Goal: Transaction & Acquisition: Purchase product/service

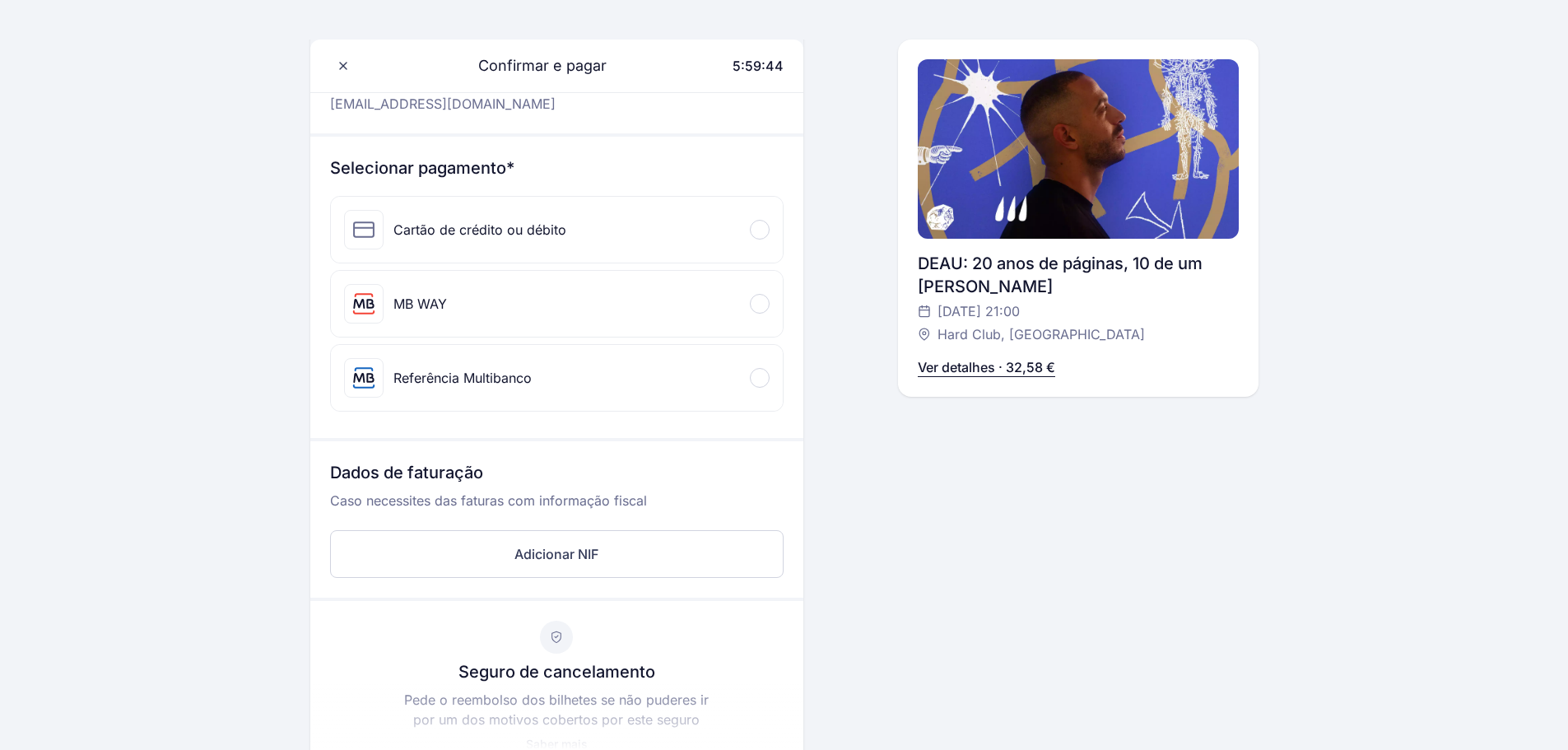
scroll to position [164, 0]
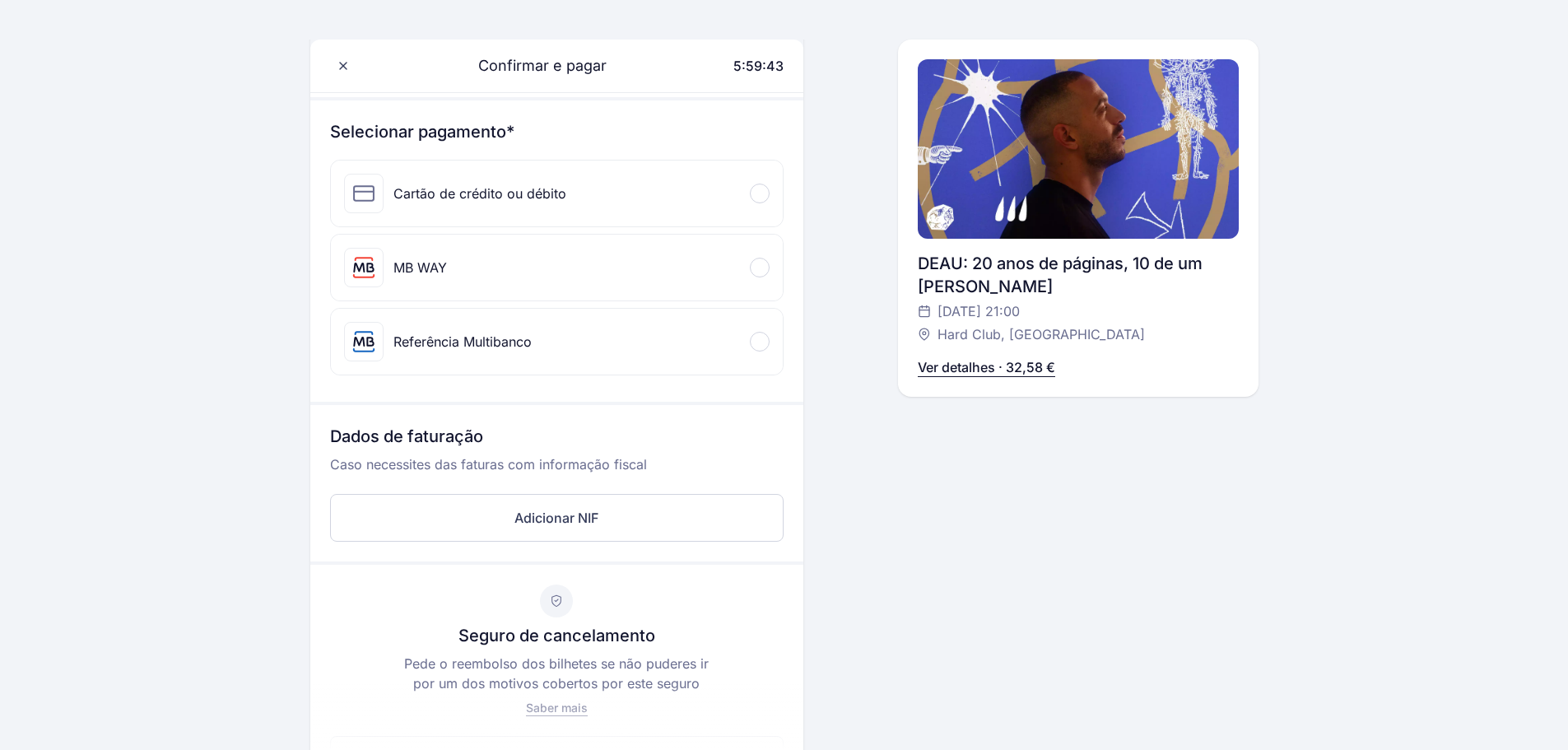
click at [763, 271] on div at bounding box center [760, 267] width 20 height 20
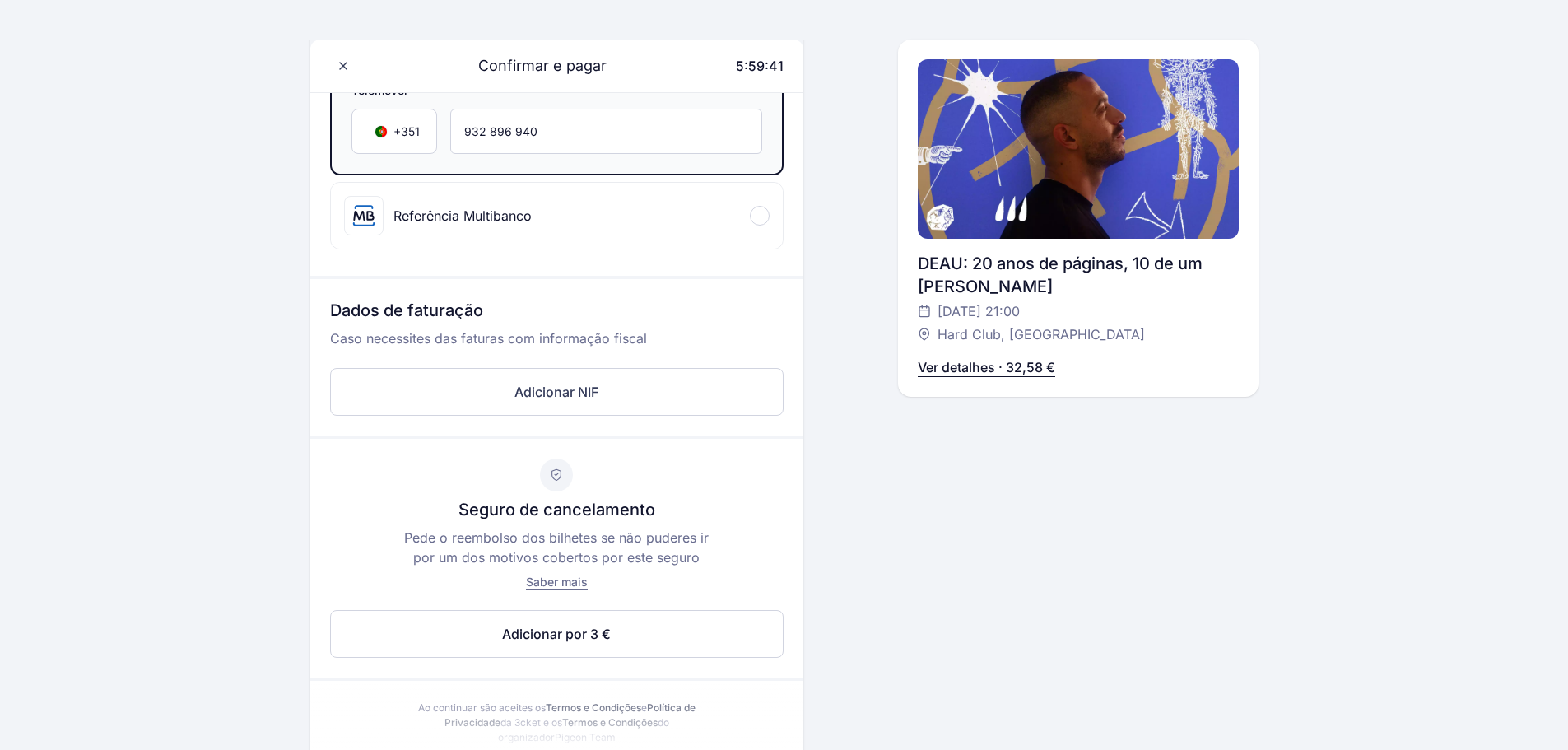
scroll to position [412, 0]
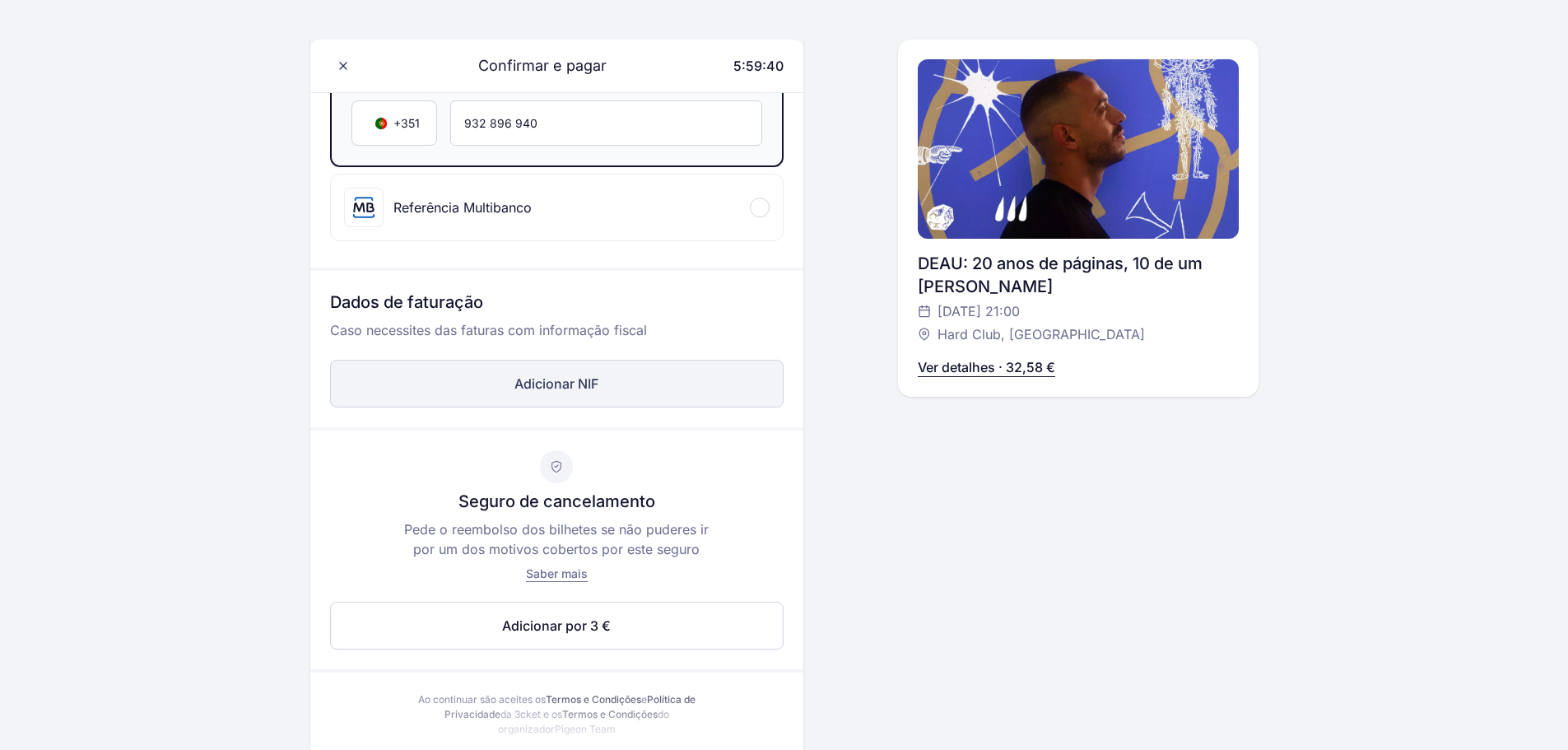
click at [566, 394] on button "Adicionar NIF" at bounding box center [557, 383] width 454 height 47
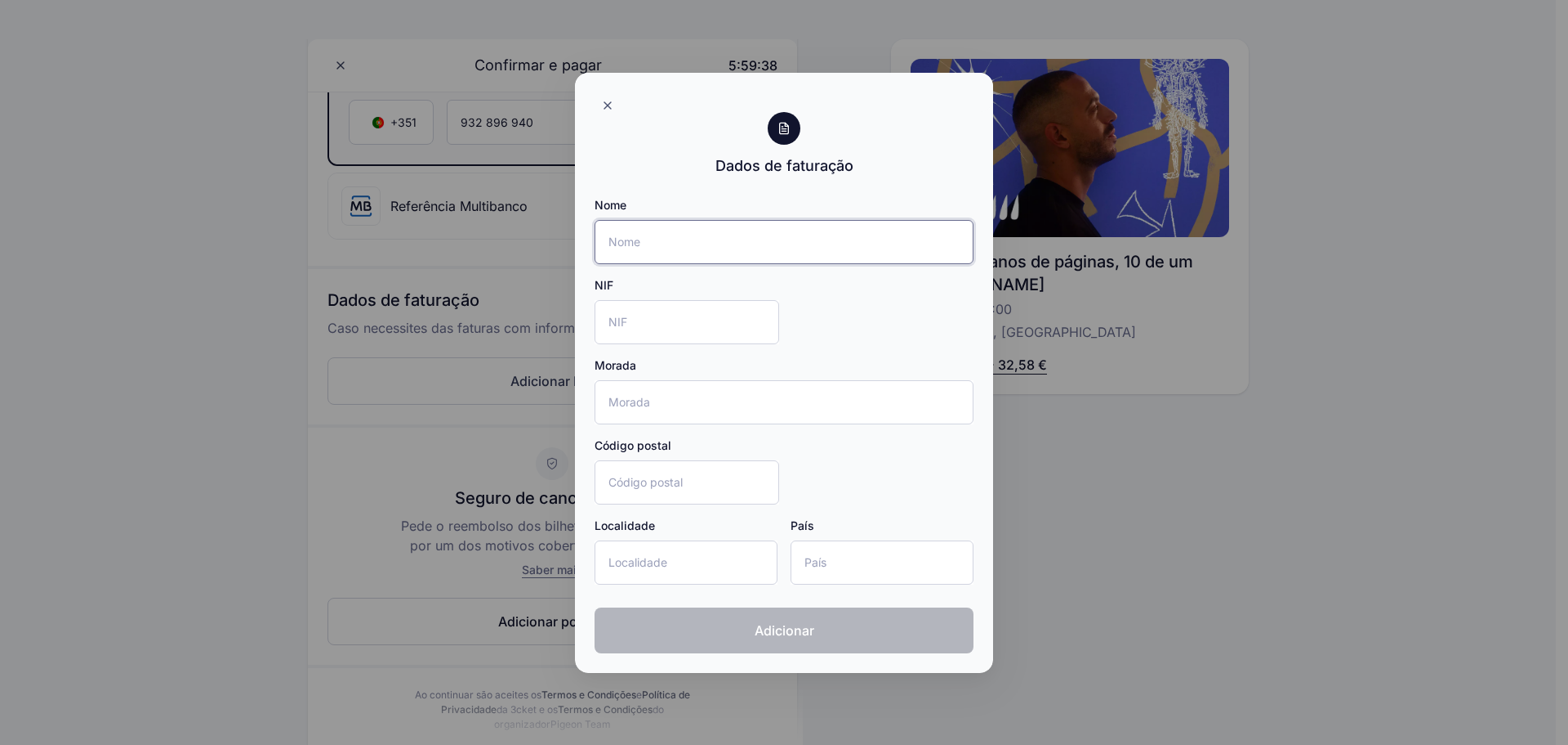
click at [675, 244] on input "Nome" at bounding box center [784, 242] width 379 height 44
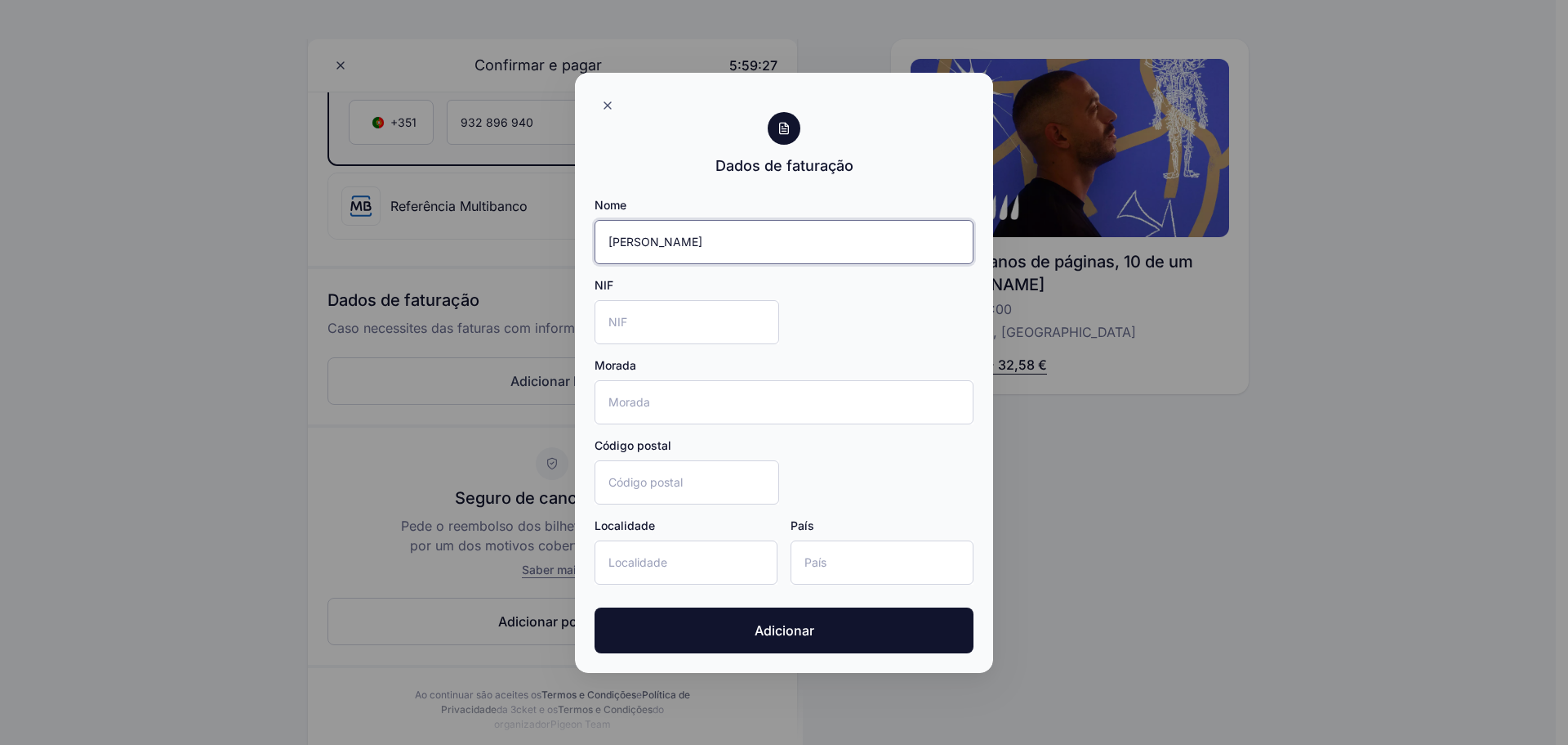
type input "[PERSON_NAME]"
click at [652, 311] on input "NIF" at bounding box center [687, 322] width 184 height 44
type input "232037060"
click at [644, 395] on input "Morada" at bounding box center [784, 403] width 379 height 44
type input "Rua [DATE]"
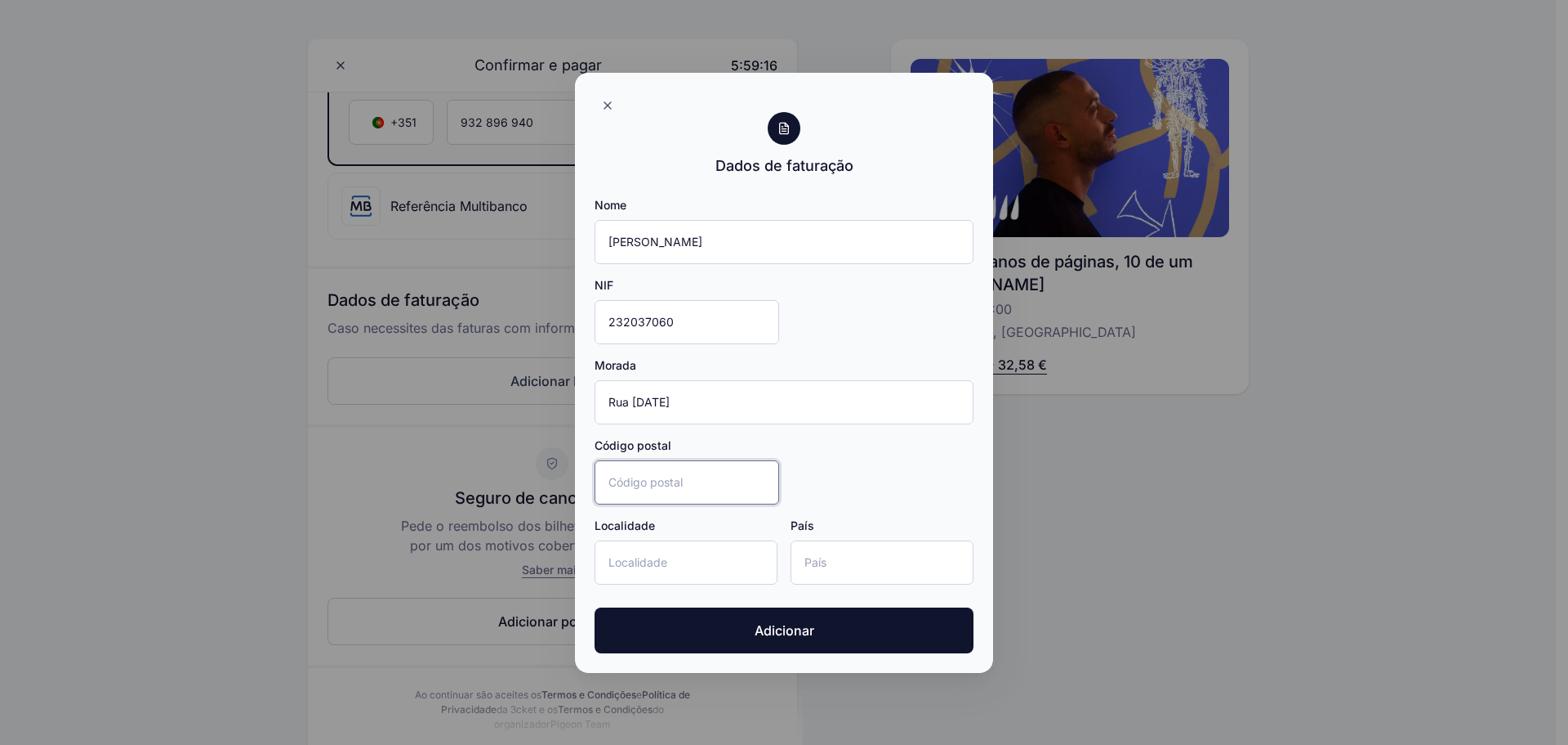
click at [660, 491] on input "Código postal" at bounding box center [687, 482] width 184 height 44
type input "2635-240"
type input "Rio de Mouro"
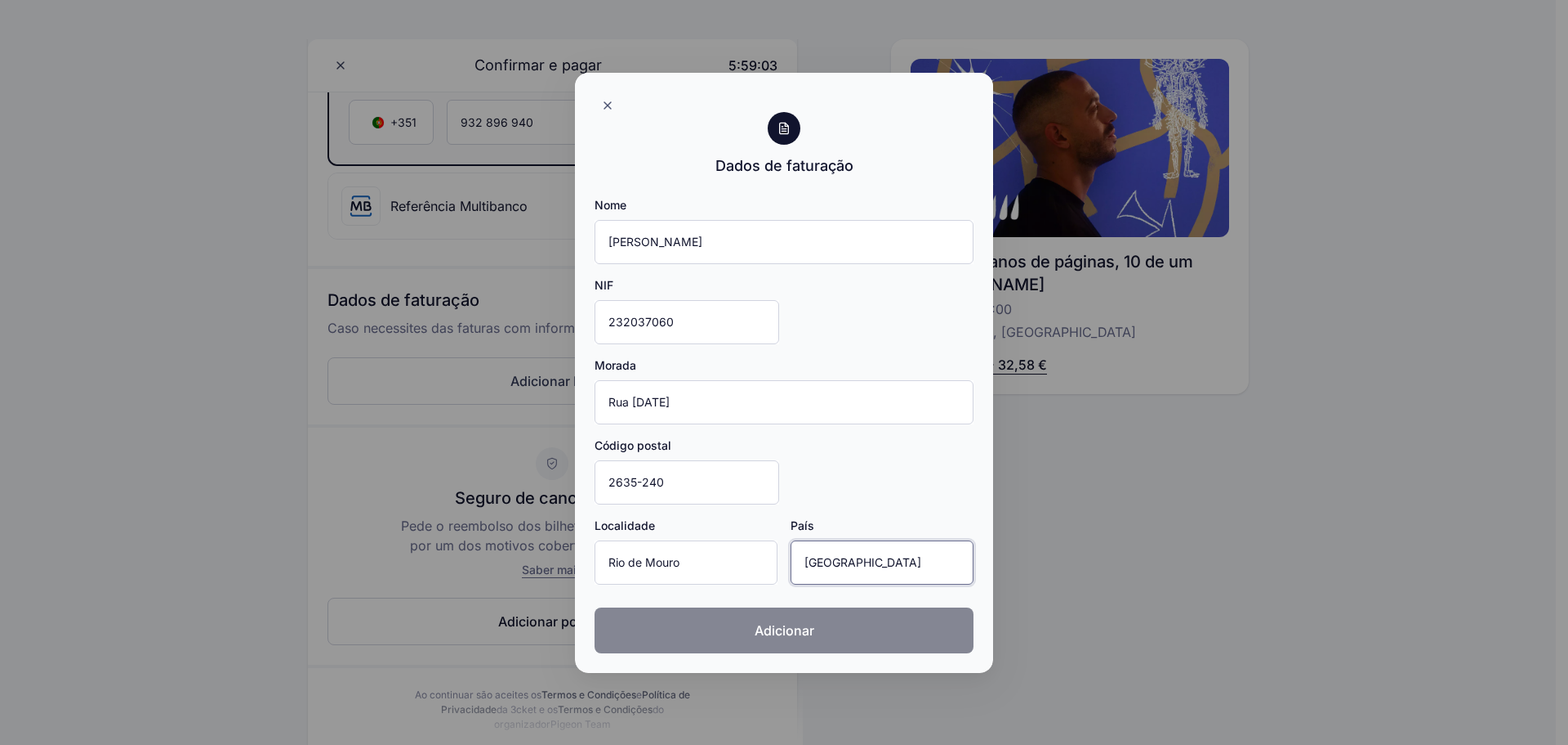
type input "[GEOGRAPHIC_DATA]"
click at [780, 641] on button "Adicionar" at bounding box center [784, 631] width 379 height 46
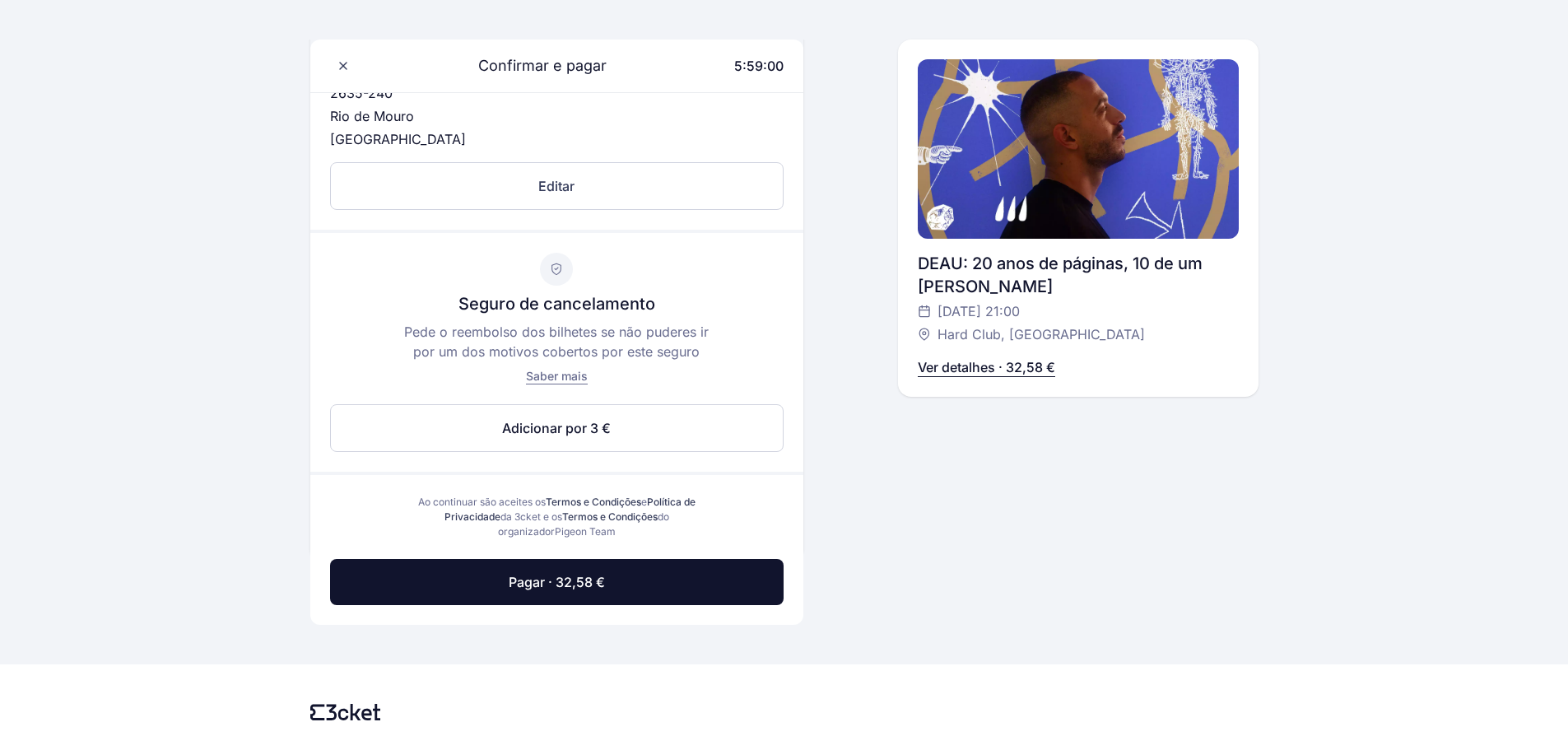
scroll to position [796, 0]
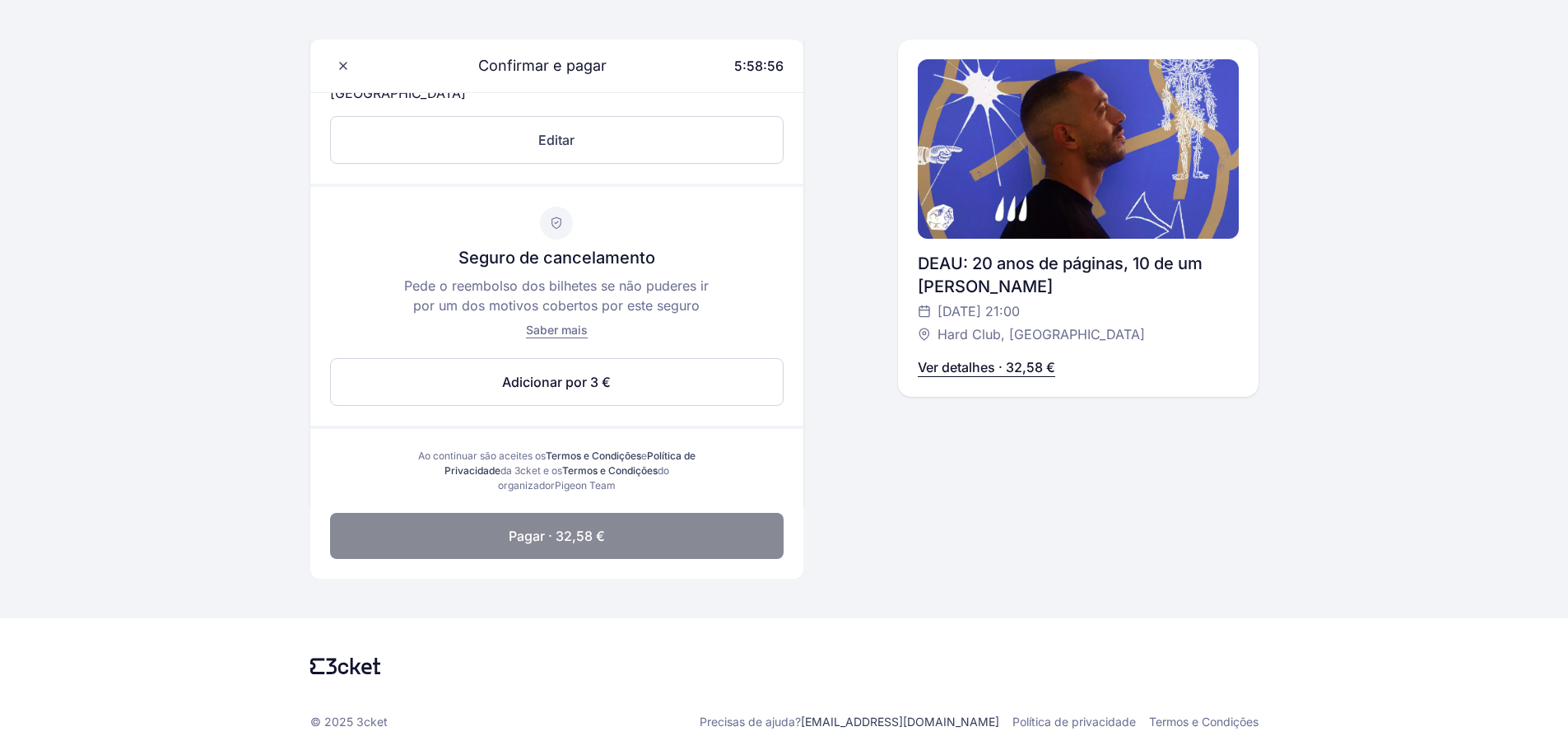
click at [577, 541] on span "Pagar · 32,58 €" at bounding box center [557, 536] width 96 height 20
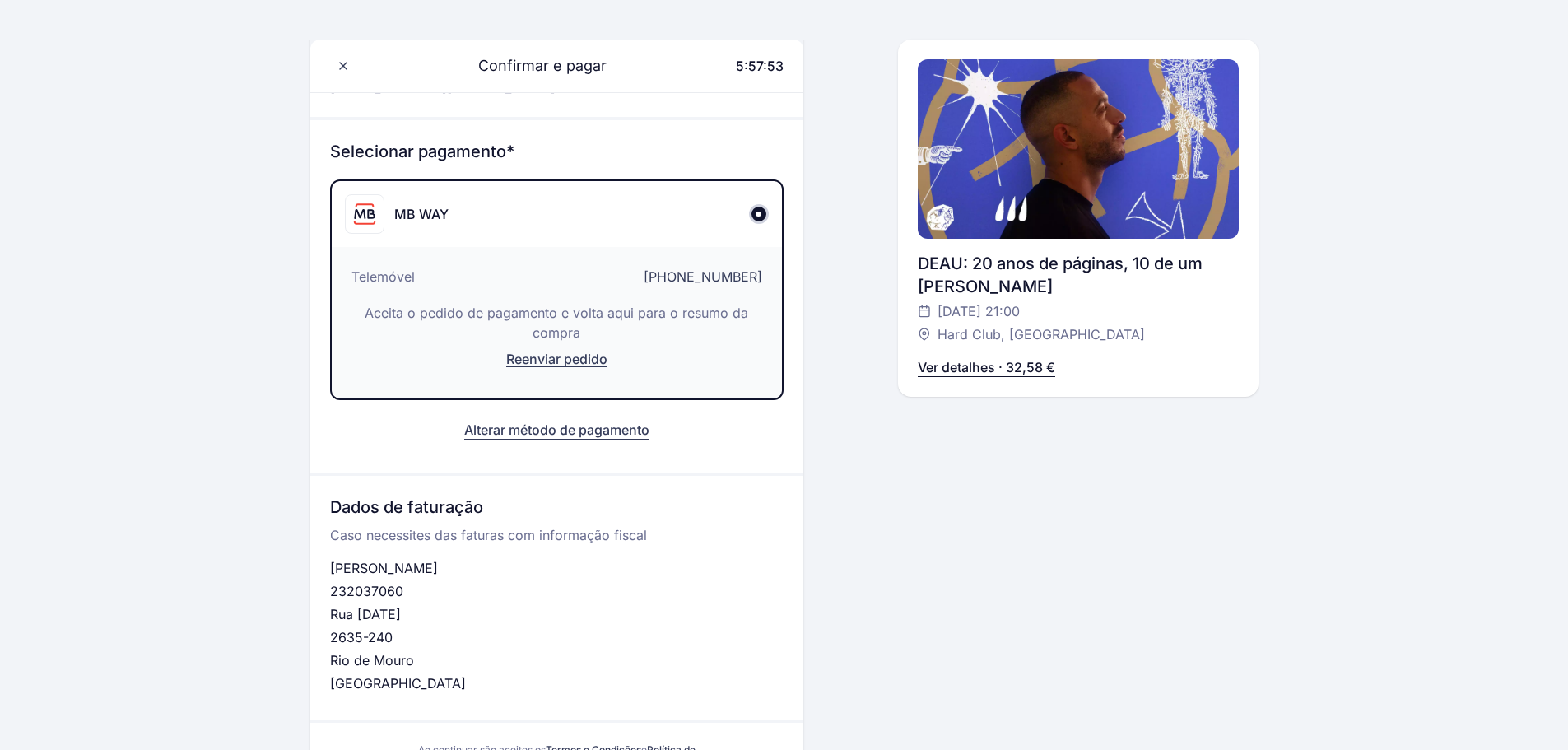
scroll to position [372, 0]
